Goal: Task Accomplishment & Management: Manage account settings

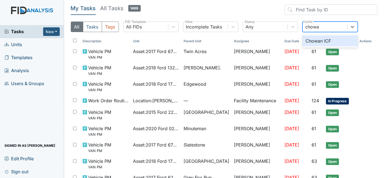
type input "chowan"
click at [337, 45] on div "Chowan ICF" at bounding box center [329, 40] width 55 height 11
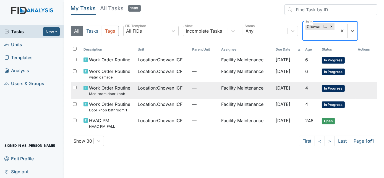
click at [257, 92] on td "Facility Maintenance" at bounding box center [246, 90] width 54 height 16
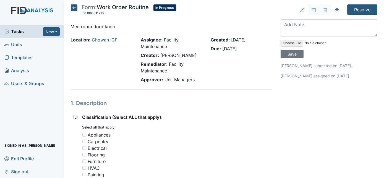
click at [321, 25] on textarea at bounding box center [328, 27] width 97 height 17
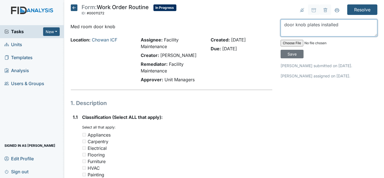
type textarea "door knob plates installed"
click at [355, 47] on div "door knob plates installed Save" at bounding box center [328, 38] width 97 height 39
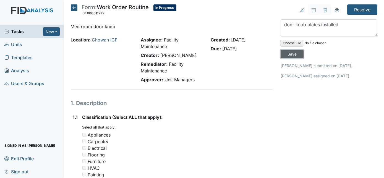
click at [303, 50] on input "Save" at bounding box center [291, 54] width 23 height 9
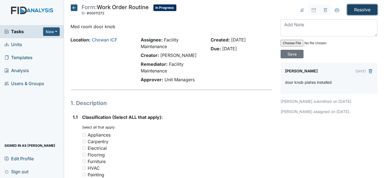
click at [357, 10] on input "Resolve" at bounding box center [362, 9] width 30 height 10
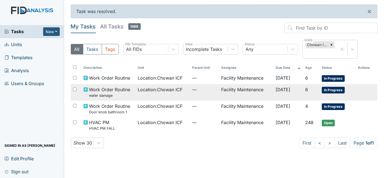
click at [231, 95] on td "Facility Maintenance" at bounding box center [246, 92] width 54 height 16
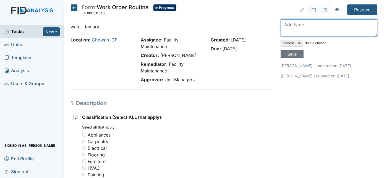
click at [297, 25] on textarea at bounding box center [328, 27] width 97 height 17
type textarea "peeled off paint and repainted"
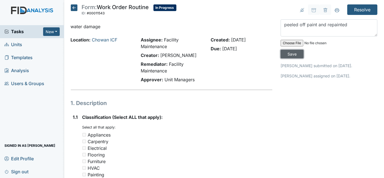
click at [303, 50] on input "Save" at bounding box center [291, 54] width 23 height 9
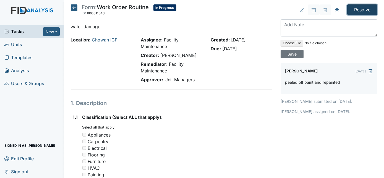
click at [353, 7] on input "Resolve" at bounding box center [362, 9] width 30 height 10
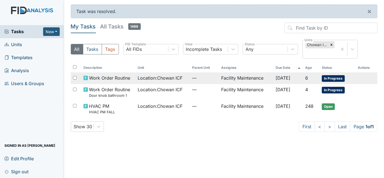
click at [226, 78] on td "Facility Maintenance" at bounding box center [246, 78] width 54 height 12
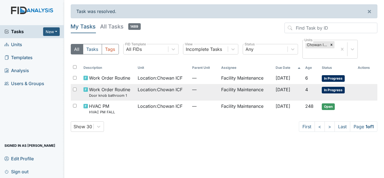
click at [128, 94] on small "Door knob bathroom 1" at bounding box center [109, 95] width 41 height 5
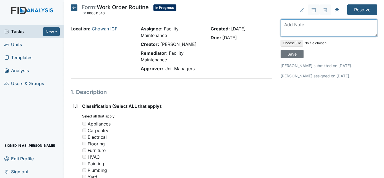
click at [289, 25] on textarea at bounding box center [328, 27] width 97 height 17
type textarea "put wood putty on cab doors will be back to sand and paint"
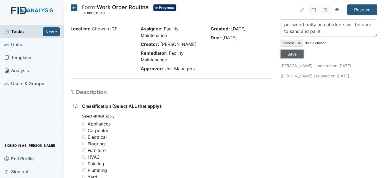
click at [303, 50] on input "Save" at bounding box center [291, 54] width 23 height 9
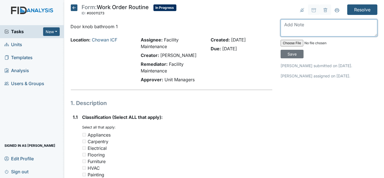
click at [297, 24] on textarea at bounding box center [328, 27] width 97 height 17
type textarea "door knob plates installed"
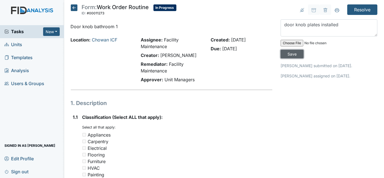
click at [303, 50] on input "Save" at bounding box center [291, 54] width 23 height 9
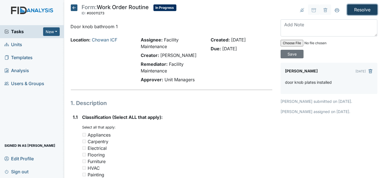
click at [360, 10] on input "Resolve" at bounding box center [362, 9] width 30 height 10
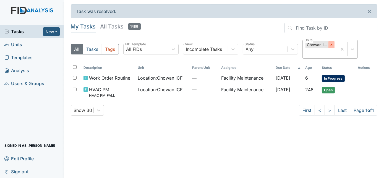
click at [333, 46] on div at bounding box center [331, 44] width 6 height 7
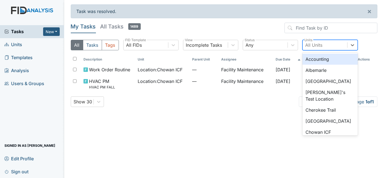
click at [314, 45] on div "All Units" at bounding box center [313, 45] width 17 height 7
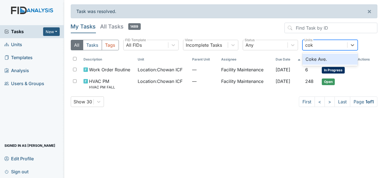
type input "coke"
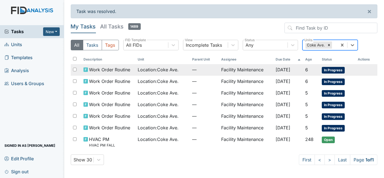
click at [222, 69] on td "Facility Maintenance" at bounding box center [246, 70] width 54 height 12
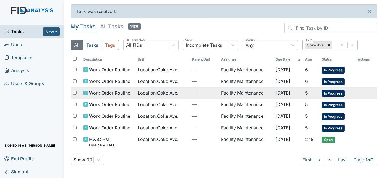
click at [157, 91] on span "Location : [GEOGRAPHIC_DATA]." at bounding box center [158, 92] width 41 height 7
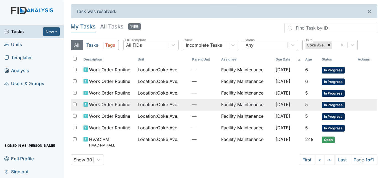
click at [174, 100] on td "Location : Coke Ave." at bounding box center [163, 105] width 54 height 12
click at [179, 107] on td "Location : Coke Ave." at bounding box center [163, 105] width 54 height 12
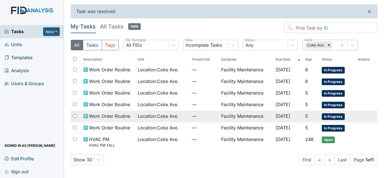
click at [169, 115] on span "Location : Coke Ave." at bounding box center [158, 116] width 41 height 7
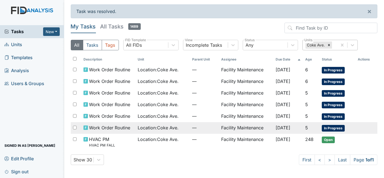
click at [168, 125] on span "Location : Coke Ave." at bounding box center [158, 127] width 41 height 7
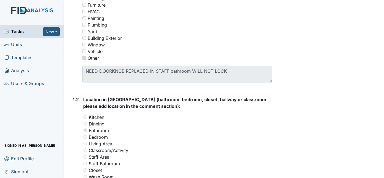
scroll to position [177, 0]
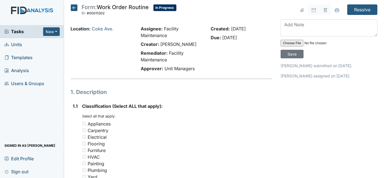
click at [1, 102] on div "Tasks New Form Inspection Document Bundle Units Templates Analysis Users & Grou…" at bounding box center [32, 101] width 64 height 153
click at [1, 101] on div "Tasks New Form Inspection Document Bundle Units Templates Analysis Users & Grou…" at bounding box center [32, 101] width 64 height 153
click at [1, 102] on div "Tasks New Form Inspection Document Bundle Units Templates Analysis Users & Grou…" at bounding box center [32, 101] width 64 height 153
click at [2, 102] on div "Tasks New Form Inspection Document Bundle Units Templates Analysis Users & Grou…" at bounding box center [32, 101] width 64 height 153
click at [1, 101] on div "Tasks New Form Inspection Document Bundle Units Templates Analysis Users & Grou…" at bounding box center [32, 101] width 64 height 153
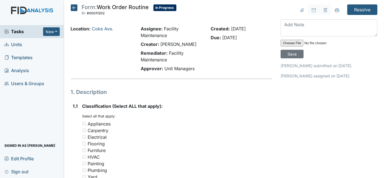
click at [1, 102] on div "Tasks New Form Inspection Document Bundle Units Templates Analysis Users & Grou…" at bounding box center [32, 101] width 64 height 153
click at [1, 101] on div "Tasks New Form Inspection Document Bundle Units Templates Analysis Users & Grou…" at bounding box center [32, 101] width 64 height 153
click at [1, 102] on div "Tasks New Form Inspection Document Bundle Units Templates Analysis Users & Grou…" at bounding box center [32, 101] width 64 height 153
click at [1, 101] on div "Tasks New Form Inspection Document Bundle Units Templates Analysis Users & Grou…" at bounding box center [32, 101] width 64 height 153
click at [2, 101] on div "Tasks New Form Inspection Document Bundle Units Templates Analysis Users & Grou…" at bounding box center [32, 101] width 64 height 153
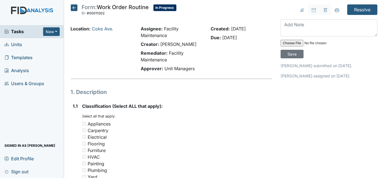
click at [2, 101] on div "Tasks New Form Inspection Document Bundle Units Templates Analysis Users & Grou…" at bounding box center [32, 101] width 64 height 153
click at [1, 101] on div "Tasks New Form Inspection Document Bundle Units Templates Analysis Users & Grou…" at bounding box center [32, 101] width 64 height 153
click at [2, 101] on div "Tasks New Form Inspection Document Bundle Units Templates Analysis Users & Grou…" at bounding box center [32, 101] width 64 height 153
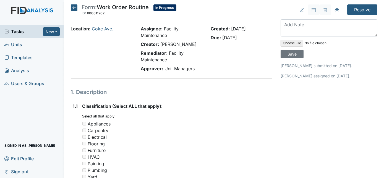
click at [2, 102] on div "Tasks New Form Inspection Document Bundle Units Templates Analysis Users & Grou…" at bounding box center [32, 101] width 64 height 153
click at [2, 101] on div "Tasks New Form Inspection Document Bundle Units Templates Analysis Users & Grou…" at bounding box center [32, 101] width 64 height 153
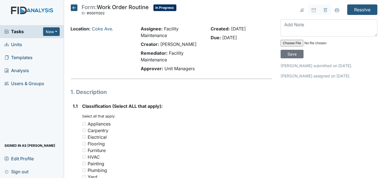
click at [2, 102] on div "Tasks New Form Inspection Document Bundle Units Templates Analysis Users & Grou…" at bounding box center [32, 101] width 64 height 153
click at [1, 102] on div "Tasks New Form Inspection Document Bundle Units Templates Analysis Users & Grou…" at bounding box center [32, 101] width 64 height 153
click at [2, 101] on div "Tasks New Form Inspection Document Bundle Units Templates Analysis Users & Grou…" at bounding box center [32, 101] width 64 height 153
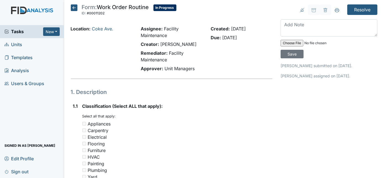
click at [1, 101] on div "Tasks New Form Inspection Document Bundle Units Templates Analysis Users & Grou…" at bounding box center [32, 101] width 64 height 153
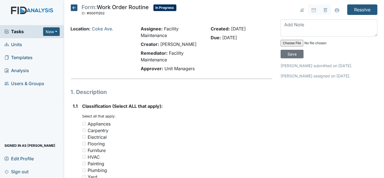
click at [1, 101] on div "Tasks New Form Inspection Document Bundle Units Templates Analysis Users & Grou…" at bounding box center [32, 101] width 64 height 153
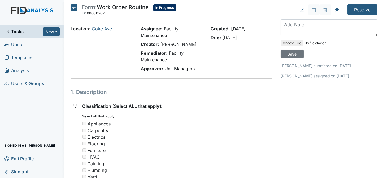
click at [2, 102] on div "Tasks New Form Inspection Document Bundle Units Templates Analysis Users & Grou…" at bounding box center [32, 101] width 64 height 153
click at [1, 102] on div "Tasks New Form Inspection Document Bundle Units Templates Analysis Users & Grou…" at bounding box center [32, 101] width 64 height 153
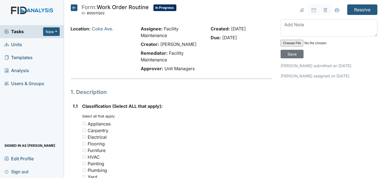
click at [1, 102] on div "Tasks New Form Inspection Document Bundle Units Templates Analysis Users & Grou…" at bounding box center [32, 101] width 64 height 153
click at [2, 102] on div "Tasks New Form Inspection Document Bundle Units Templates Analysis Users & Grou…" at bounding box center [32, 101] width 64 height 153
click at [1, 102] on div "Tasks New Form Inspection Document Bundle Units Templates Analysis Users & Grou…" at bounding box center [32, 101] width 64 height 153
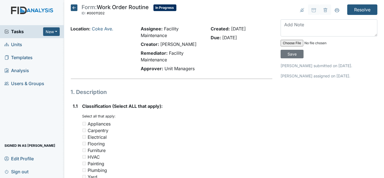
click at [1, 102] on div "Tasks New Form Inspection Document Bundle Units Templates Analysis Users & Grou…" at bounding box center [32, 101] width 64 height 153
click at [2, 100] on div "Tasks New Form Inspection Document Bundle Units Templates Analysis Users & Grou…" at bounding box center [32, 101] width 64 height 153
click at [2, 102] on div "Tasks New Form Inspection Document Bundle Units Templates Analysis Users & Grou…" at bounding box center [32, 101] width 64 height 153
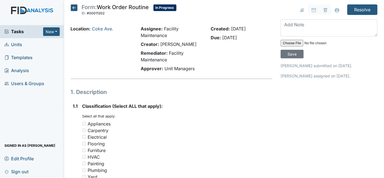
click at [2, 99] on div "Tasks New Form Inspection Document Bundle Units Templates Analysis Users & Grou…" at bounding box center [32, 101] width 64 height 153
click at [1, 102] on div "Tasks New Form Inspection Document Bundle Units Templates Analysis Users & Grou…" at bounding box center [32, 101] width 64 height 153
click at [2, 99] on div "Tasks New Form Inspection Document Bundle Units Templates Analysis Users & Grou…" at bounding box center [32, 101] width 64 height 153
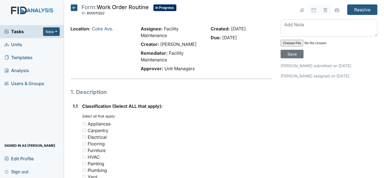
click at [2, 102] on div "Tasks New Form Inspection Document Bundle Units Templates Analysis Users & Grou…" at bounding box center [32, 101] width 64 height 153
click at [2, 101] on div "Tasks New Form Inspection Document Bundle Units Templates Analysis Users & Grou…" at bounding box center [32, 101] width 64 height 153
click at [1, 101] on div "Tasks New Form Inspection Document Bundle Units Templates Analysis Users & Grou…" at bounding box center [32, 101] width 64 height 153
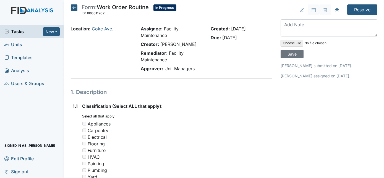
click at [1, 101] on div "Tasks New Form Inspection Document Bundle Units Templates Analysis Users & Grou…" at bounding box center [32, 101] width 64 height 153
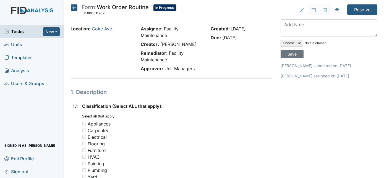
click at [2, 101] on div "Tasks New Form Inspection Document Bundle Units Templates Analysis Users & Grou…" at bounding box center [32, 101] width 64 height 153
click at [1, 101] on div "Tasks New Form Inspection Document Bundle Units Templates Analysis Users & Grou…" at bounding box center [32, 101] width 64 height 153
click at [2, 99] on div "Tasks New Form Inspection Document Bundle Units Templates Analysis Users & Grou…" at bounding box center [32, 101] width 64 height 153
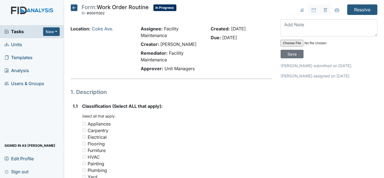
click at [2, 99] on div "Tasks New Form Inspection Document Bundle Units Templates Analysis Users & Grou…" at bounding box center [32, 101] width 64 height 153
click at [1, 99] on div "Tasks New Form Inspection Document Bundle Units Templates Analysis Users & Grou…" at bounding box center [32, 101] width 64 height 153
click at [1, 102] on div "Tasks New Form Inspection Document Bundle Units Templates Analysis Users & Grou…" at bounding box center [32, 101] width 64 height 153
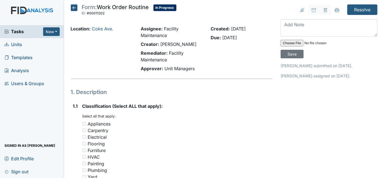
click at [1, 102] on div "Tasks New Form Inspection Document Bundle Units Templates Analysis Users & Grou…" at bounding box center [32, 101] width 64 height 153
click at [2, 102] on div "Tasks New Form Inspection Document Bundle Units Templates Analysis Users & Grou…" at bounding box center [32, 101] width 64 height 153
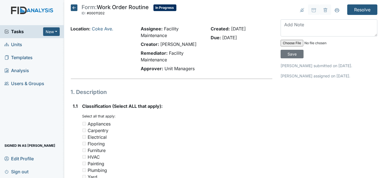
click at [2, 102] on div "Tasks New Form Inspection Document Bundle Units Templates Analysis Users & Grou…" at bounding box center [32, 101] width 64 height 153
click at [1, 102] on div "Tasks New Form Inspection Document Bundle Units Templates Analysis Users & Grou…" at bounding box center [32, 101] width 64 height 153
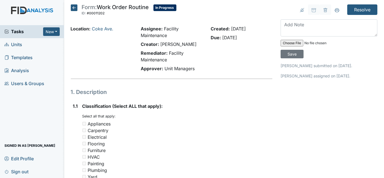
click at [1, 102] on div "Tasks New Form Inspection Document Bundle Units Templates Analysis Users & Grou…" at bounding box center [32, 101] width 64 height 153
click at [2, 99] on div "Tasks New Form Inspection Document Bundle Units Templates Analysis Users & Grou…" at bounding box center [32, 101] width 64 height 153
click at [2, 102] on div "Tasks New Form Inspection Document Bundle Units Templates Analysis Users & Grou…" at bounding box center [32, 101] width 64 height 153
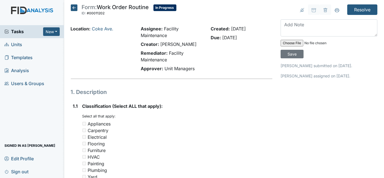
click at [2, 102] on div "Tasks New Form Inspection Document Bundle Units Templates Analysis Users & Grou…" at bounding box center [32, 101] width 64 height 153
click at [1, 102] on div "Tasks New Form Inspection Document Bundle Units Templates Analysis Users & Grou…" at bounding box center [32, 101] width 64 height 153
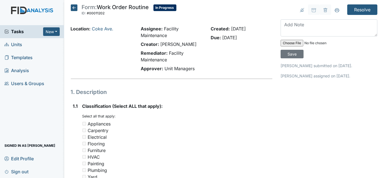
click at [2, 102] on div "Tasks New Form Inspection Document Bundle Units Templates Analysis Users & Grou…" at bounding box center [32, 101] width 64 height 153
click at [1, 102] on div "Tasks New Form Inspection Document Bundle Units Templates Analysis Users & Grou…" at bounding box center [32, 101] width 64 height 153
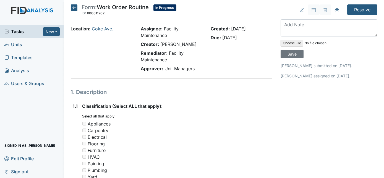
click at [1, 102] on div "Tasks New Form Inspection Document Bundle Units Templates Analysis Users & Grou…" at bounding box center [32, 101] width 64 height 153
click at [2, 102] on div "Tasks New Form Inspection Document Bundle Units Templates Analysis Users & Grou…" at bounding box center [32, 101] width 64 height 153
click at [1, 102] on div "Tasks New Form Inspection Document Bundle Units Templates Analysis Users & Grou…" at bounding box center [32, 101] width 64 height 153
click at [2, 107] on div "Tasks New Form Inspection Document Bundle Units Templates Analysis Users & Grou…" at bounding box center [32, 101] width 64 height 153
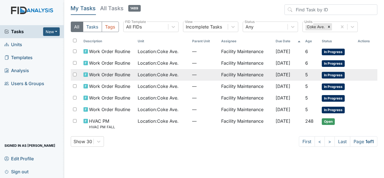
click at [178, 71] on div "Location : [GEOGRAPHIC_DATA]." at bounding box center [163, 74] width 50 height 7
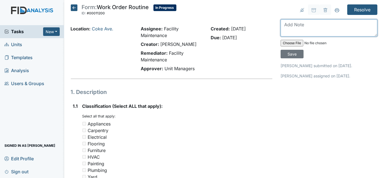
click at [310, 25] on textarea at bounding box center [328, 27] width 97 height 17
type textarea "replaced door knob plates"
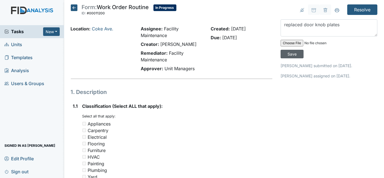
click at [303, 50] on input "Save" at bounding box center [291, 54] width 23 height 9
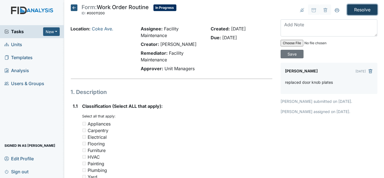
click at [358, 11] on input "Resolve" at bounding box center [362, 9] width 30 height 10
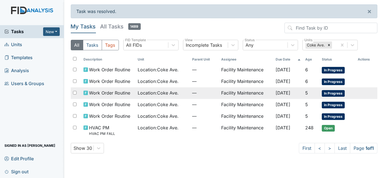
click at [240, 89] on td "Facility Maintenance" at bounding box center [246, 93] width 54 height 12
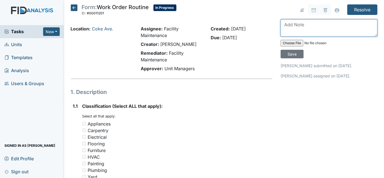
click at [317, 26] on textarea at bounding box center [328, 27] width 97 height 17
type textarea "door knob plates installed"
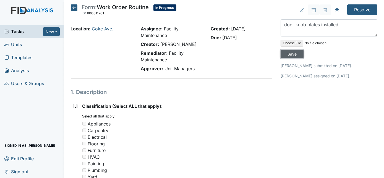
click at [303, 50] on input "Save" at bounding box center [291, 54] width 23 height 9
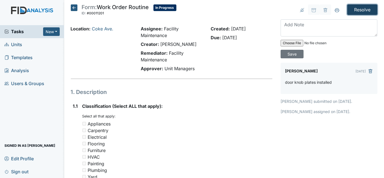
click at [360, 9] on input "Resolve" at bounding box center [362, 9] width 30 height 10
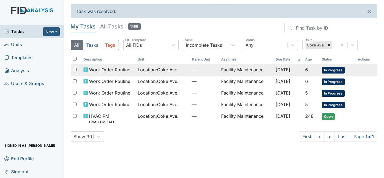
click at [114, 73] on span "Work Order Routine" at bounding box center [109, 69] width 41 height 7
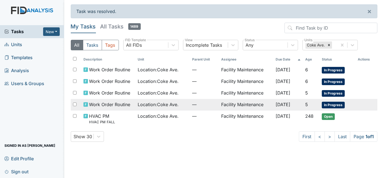
click at [152, 103] on span "Location : [GEOGRAPHIC_DATA]." at bounding box center [158, 104] width 41 height 7
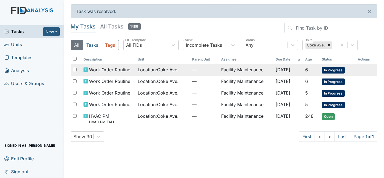
click at [219, 70] on td "Facility Maintenance" at bounding box center [246, 70] width 54 height 12
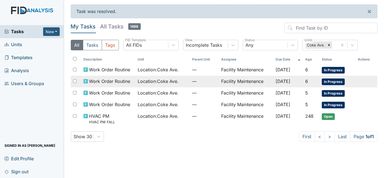
click at [224, 82] on td "Facility Maintenance" at bounding box center [246, 82] width 54 height 12
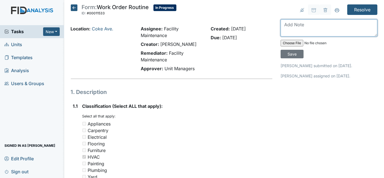
click at [322, 25] on textarea at bounding box center [328, 27] width 97 height 17
type textarea "sprayed [PERSON_NAME] cleaned mold"
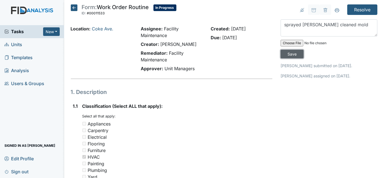
click at [303, 50] on input "Save" at bounding box center [291, 54] width 23 height 9
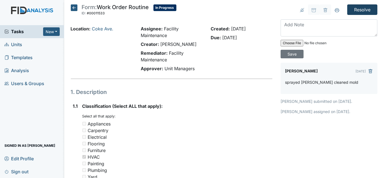
click at [360, 11] on input "Resolve" at bounding box center [362, 9] width 30 height 10
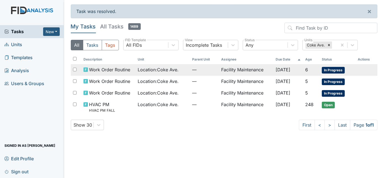
click at [233, 70] on td "Facility Maintenance" at bounding box center [246, 70] width 54 height 12
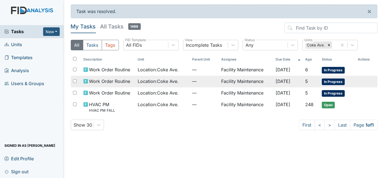
click at [238, 82] on td "Facility Maintenance" at bounding box center [246, 82] width 54 height 12
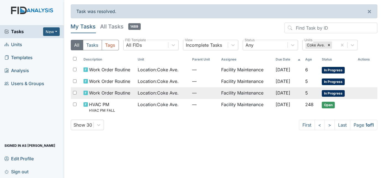
click at [243, 91] on td "Facility Maintenance" at bounding box center [246, 93] width 54 height 12
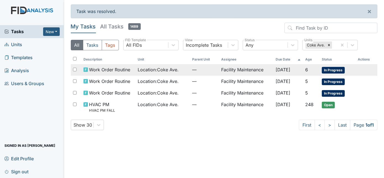
click at [192, 71] on span "—" at bounding box center [204, 69] width 25 height 7
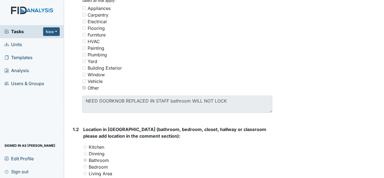
scroll to position [115, 0]
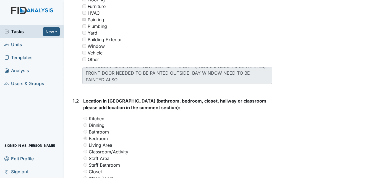
scroll to position [7, 0]
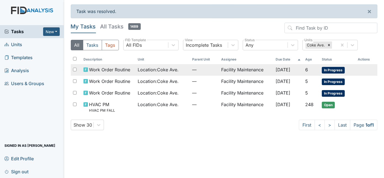
click at [219, 70] on td "Facility Maintenance" at bounding box center [246, 70] width 54 height 12
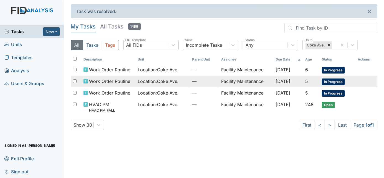
click at [255, 77] on td "Facility Maintenance" at bounding box center [246, 82] width 54 height 12
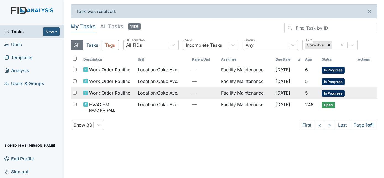
click at [211, 91] on td "—" at bounding box center [204, 93] width 29 height 12
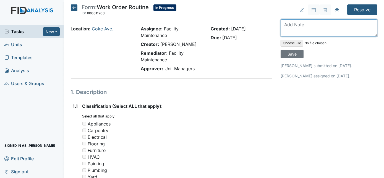
click at [306, 23] on textarea at bounding box center [328, 27] width 97 height 17
type textarea "door knob replaced"
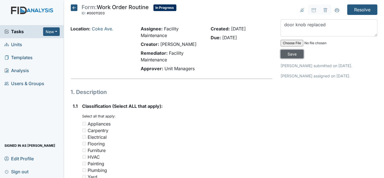
click at [303, 50] on input "Save" at bounding box center [291, 54] width 23 height 9
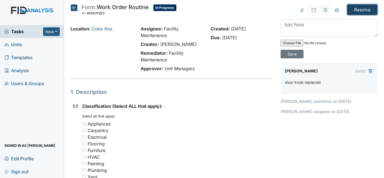
click at [361, 10] on input "Resolve" at bounding box center [362, 9] width 30 height 10
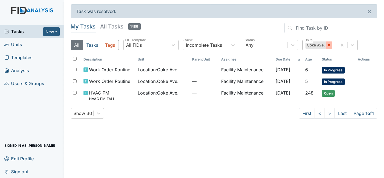
click at [327, 46] on icon at bounding box center [329, 45] width 4 height 4
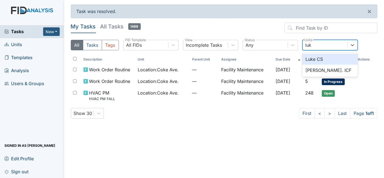
type input "luke"
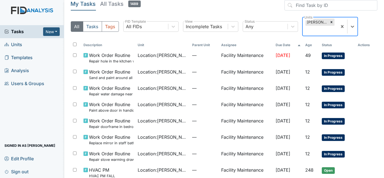
scroll to position [10, 0]
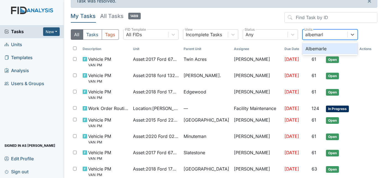
type input "albemarle"
